Goal: Find specific page/section: Find specific page/section

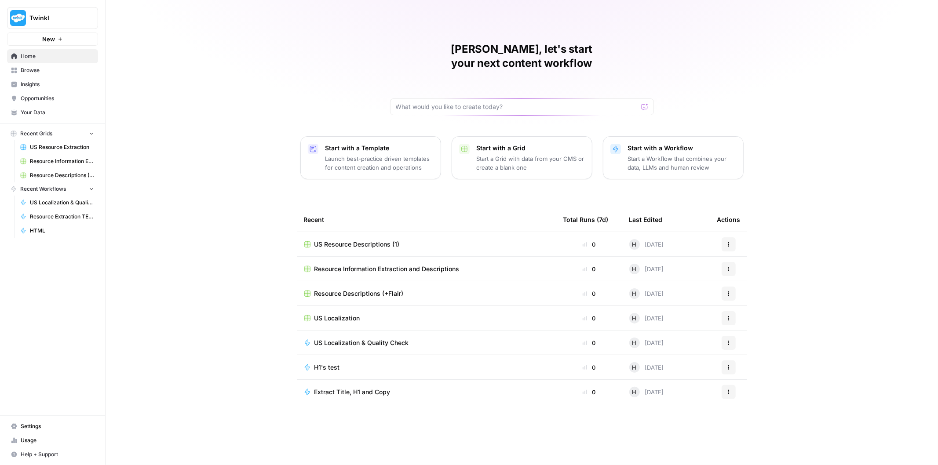
click at [45, 110] on span "Your Data" at bounding box center [57, 113] width 73 height 8
